Goal: Communication & Community: Answer question/provide support

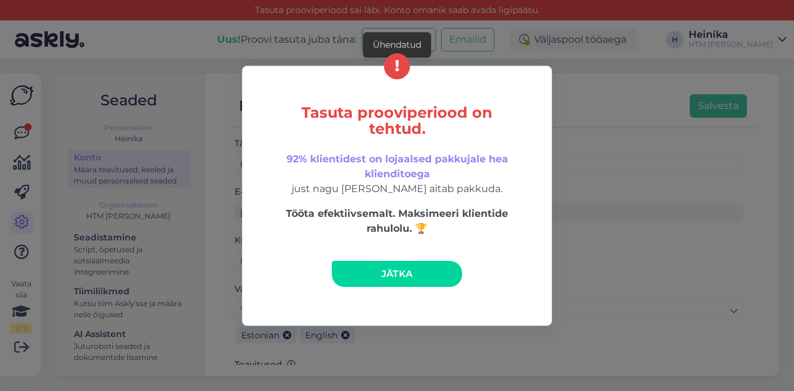
click at [370, 267] on link "Jätka" at bounding box center [397, 274] width 130 height 26
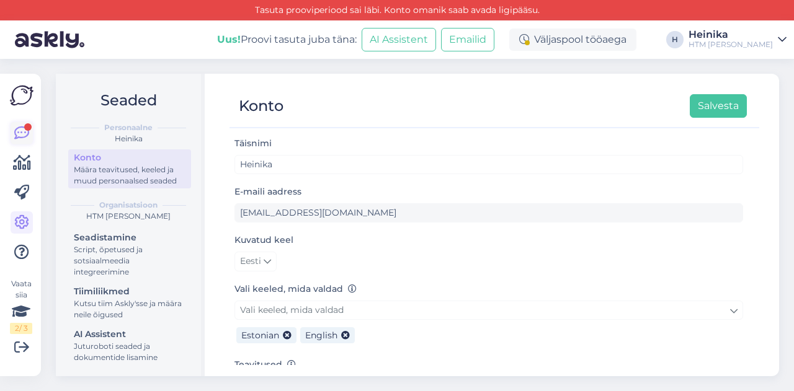
click at [26, 134] on icon at bounding box center [21, 133] width 15 height 15
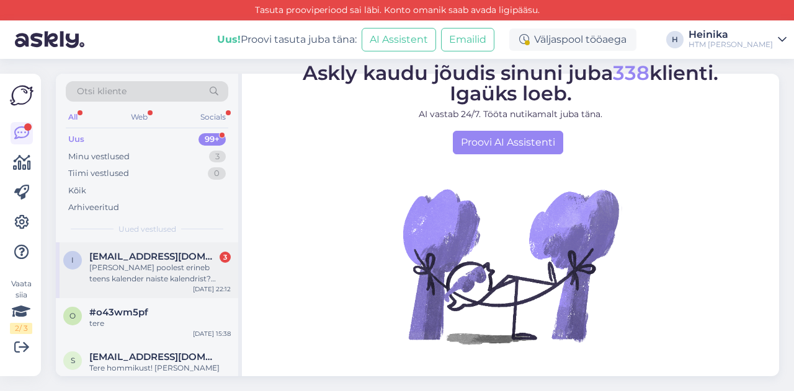
click at [149, 260] on span "[EMAIL_ADDRESS][DOMAIN_NAME]" at bounding box center [153, 256] width 129 height 11
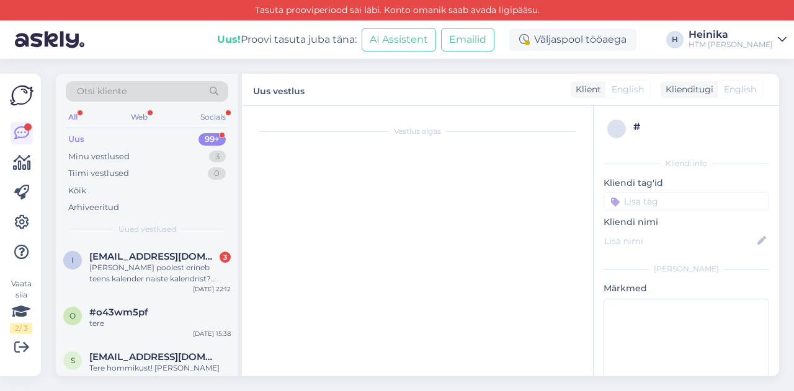
scroll to position [99, 0]
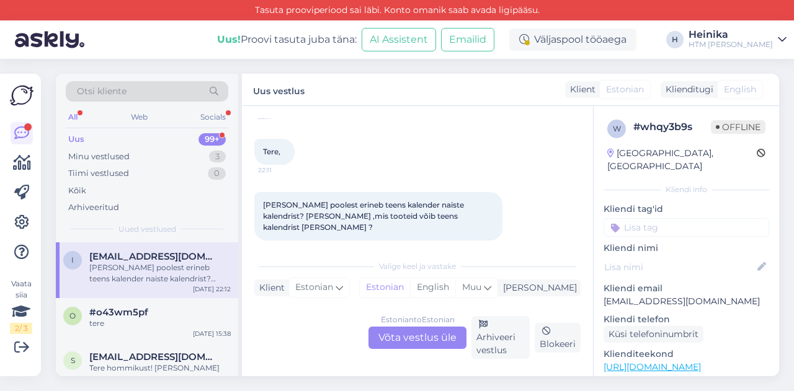
click at [393, 337] on div "Estonian to Estonian Võta vestlus üle" at bounding box center [417, 338] width 98 height 22
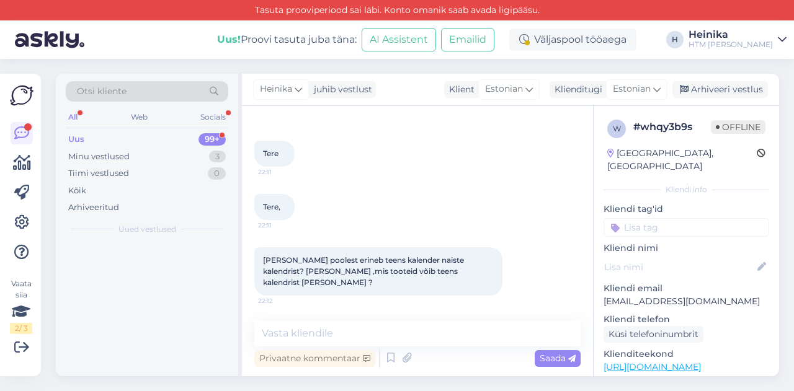
scroll to position [32, 0]
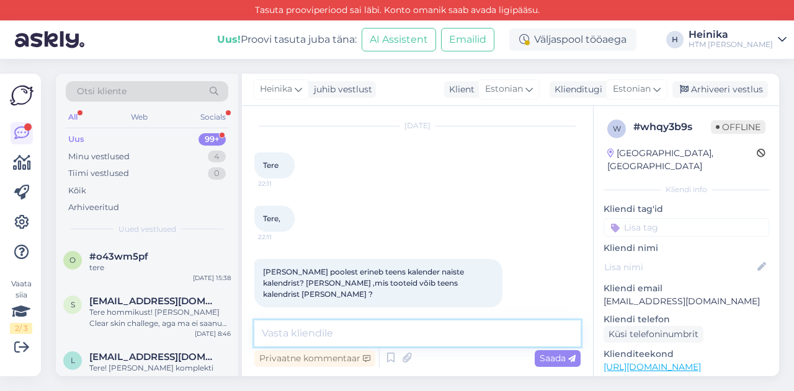
click at [396, 331] on textarea at bounding box center [417, 334] width 326 height 26
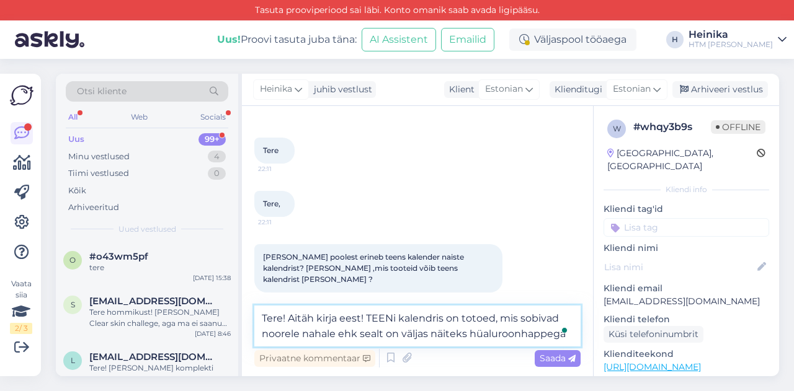
scroll to position [62, 0]
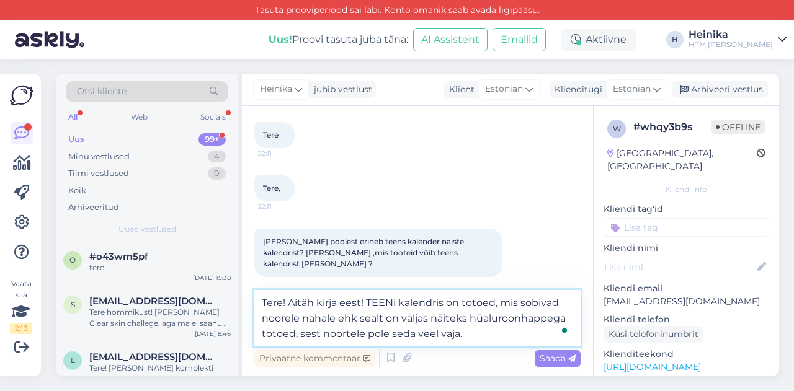
click at [476, 305] on textarea "Tere! Aitäh kirja eest! TEENi kalendris on totoed, mis sobivad noorele nahale e…" at bounding box center [417, 318] width 326 height 56
click at [428, 318] on textarea "Tere! Aitäh kirja eest! TEENi kalendris on tooted, mis sobivad noorele nahale e…" at bounding box center [417, 318] width 326 height 56
click at [376, 334] on textarea "Tere! Aitäh kirja eest! TEENi kalendris on tooted, mis sobivad noorele nahale e…" at bounding box center [417, 318] width 326 height 56
click at [557, 332] on textarea "Tere! Aitäh kirja eest! TEENi kalendris on tooted, mis sobivad noorele nahale e…" at bounding box center [417, 318] width 326 height 56
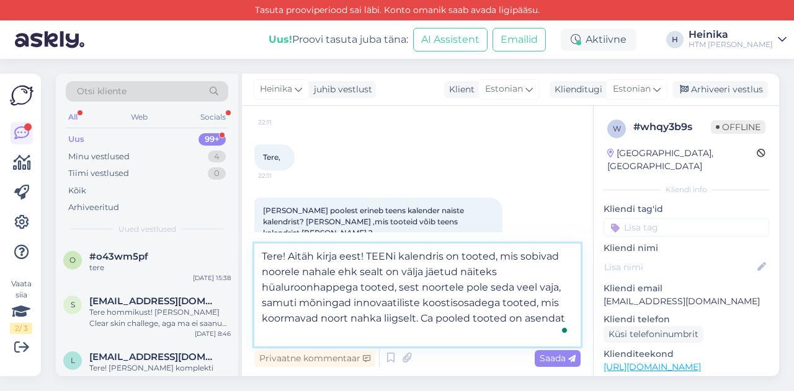
scroll to position [99, 0]
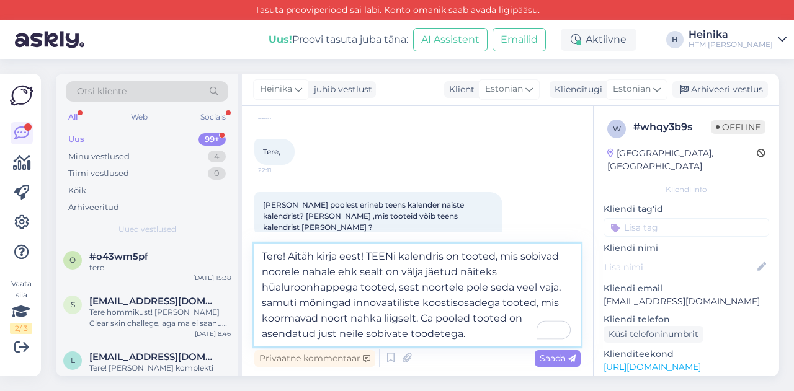
click at [432, 321] on textarea "Tere! Aitäh kirja eest! TEENi kalendris on tooted, mis sobivad noorele nahale e…" at bounding box center [417, 295] width 326 height 103
click at [422, 319] on textarea "Tere! Aitäh kirja eest! TEENi kalendris on tooted, mis sobivad noorele nahale e…" at bounding box center [417, 295] width 326 height 103
drag, startPoint x: 449, startPoint y: 335, endPoint x: 429, endPoint y: 339, distance: 20.9
click at [429, 339] on textarea "Tere! Aitäh kirja eest! TEENi kalendris on tooted, mis sobivad noorele nahale e…" at bounding box center [417, 295] width 326 height 103
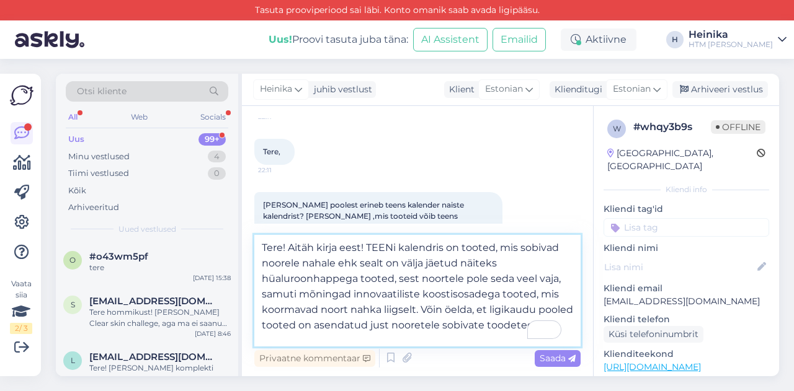
scroll to position [16, 0]
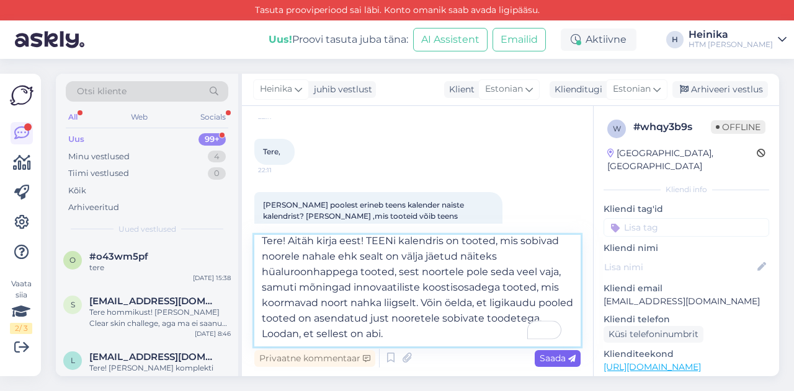
type textarea "Tere! Aitäh kirja eest! TEENi kalendris on tooted, mis sobivad noorele nahale e…"
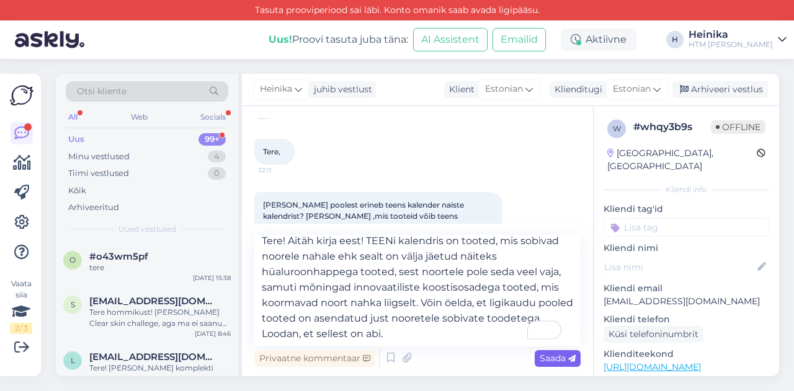
click at [546, 354] on span "Saada" at bounding box center [558, 358] width 36 height 11
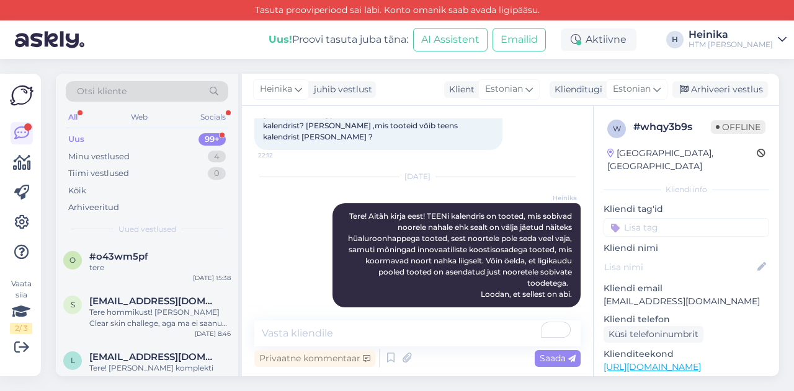
scroll to position [0, 0]
click at [145, 152] on div "Minu vestlused 4" at bounding box center [147, 156] width 162 height 17
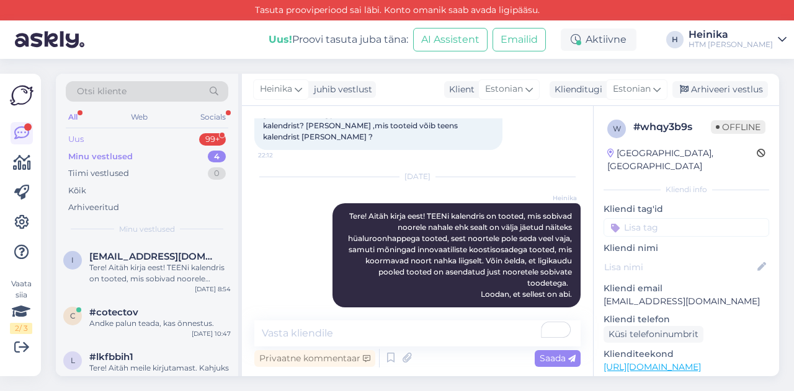
click at [131, 139] on div "Uus 99+" at bounding box center [147, 139] width 162 height 17
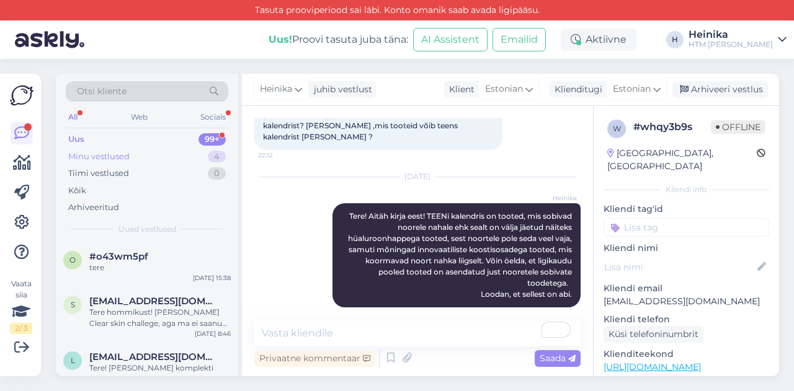
click at [135, 155] on div "Minu vestlused 4" at bounding box center [147, 156] width 162 height 17
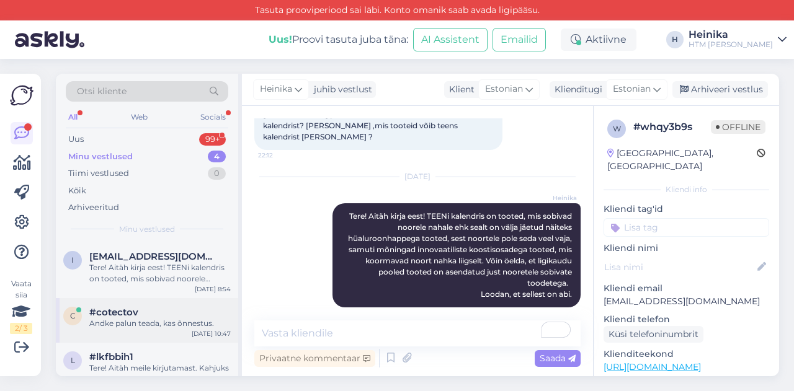
click at [173, 328] on div "Andke palun teada, kas õnnestus." at bounding box center [159, 323] width 141 height 11
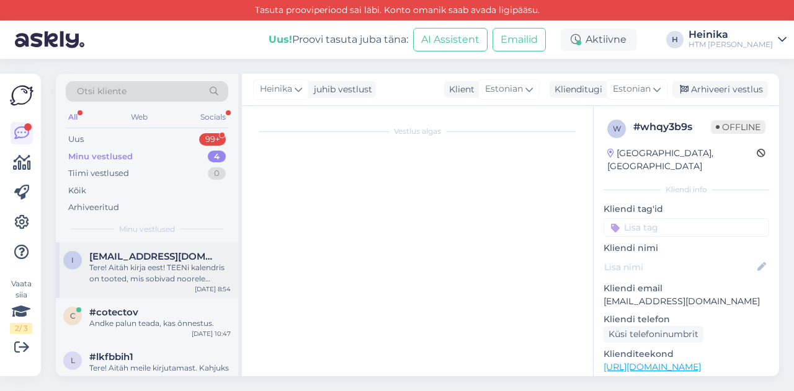
scroll to position [32, 0]
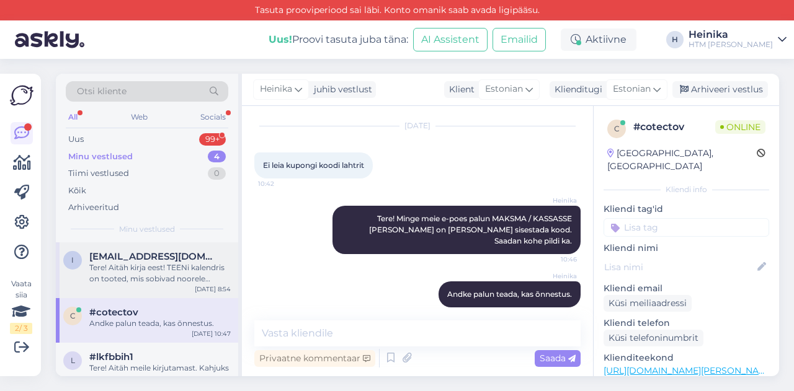
click at [172, 259] on span "[EMAIL_ADDRESS][DOMAIN_NAME]" at bounding box center [153, 256] width 129 height 11
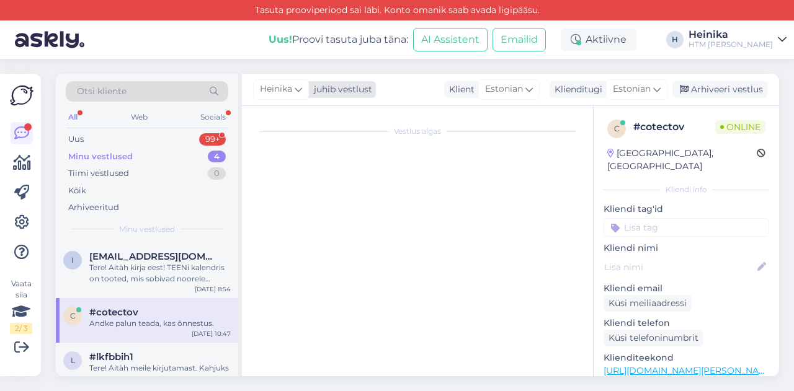
scroll to position [189, 0]
